Goal: Navigation & Orientation: Find specific page/section

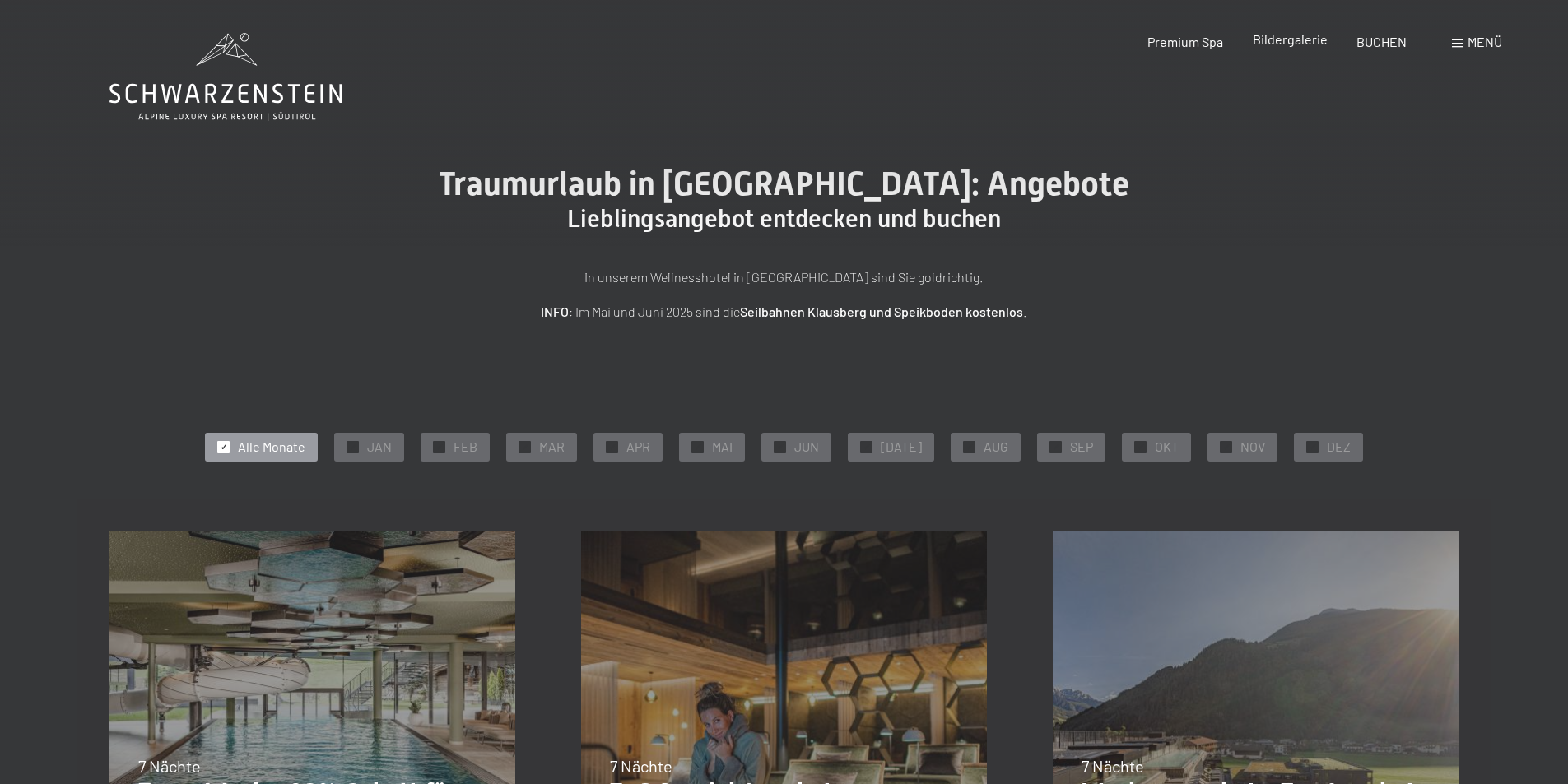
click at [1289, 37] on span "Bildergalerie" at bounding box center [1290, 39] width 75 height 15
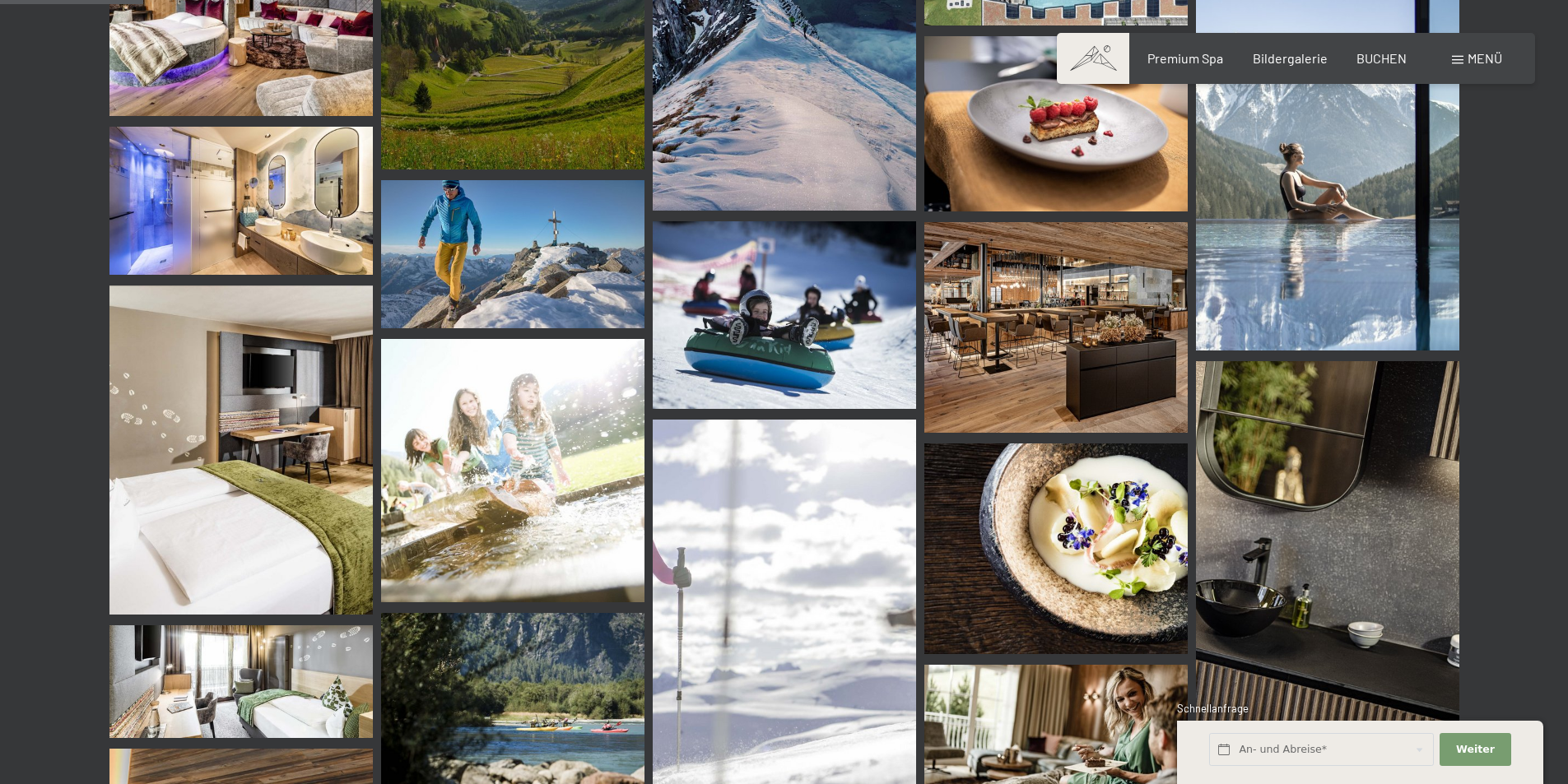
scroll to position [1481, 0]
